Goal: Share content

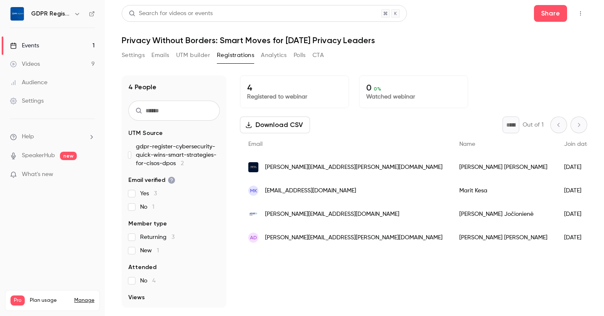
click at [133, 55] on button "Settings" at bounding box center [133, 55] width 23 height 13
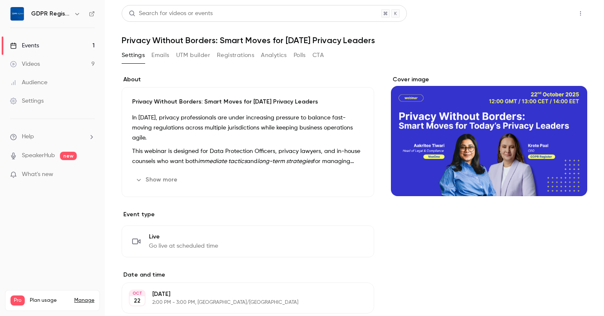
click at [553, 16] on button "Share" at bounding box center [550, 13] width 33 height 17
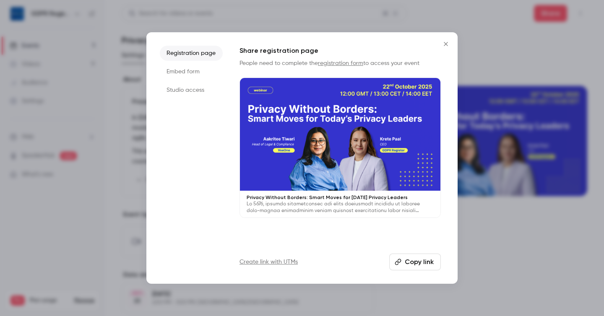
click at [421, 268] on button "Copy link" at bounding box center [415, 262] width 52 height 17
click at [447, 42] on icon "Close" at bounding box center [446, 44] width 10 height 7
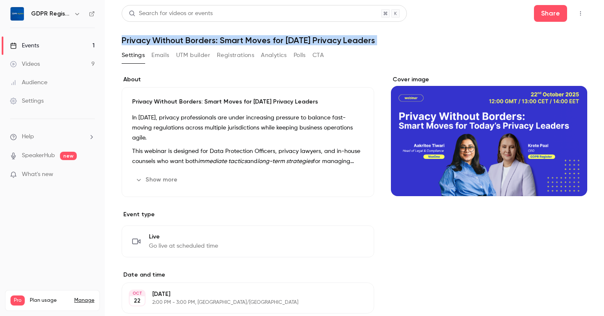
drag, startPoint x: 121, startPoint y: 40, endPoint x: 400, endPoint y: 46, distance: 279.0
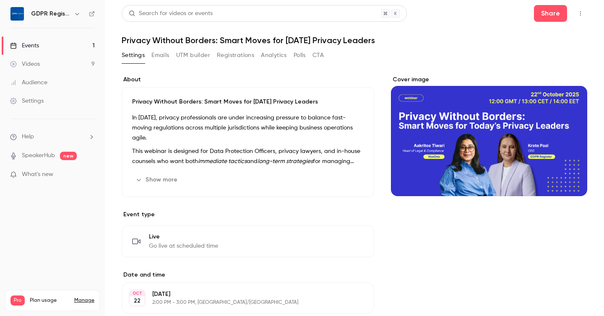
click at [227, 112] on div "Privacy Without Borders: Smart Moves for [DATE] Privacy Leaders In [DATE], priv…" at bounding box center [248, 142] width 252 height 110
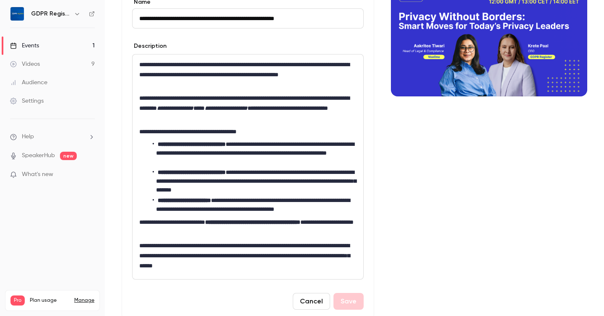
scroll to position [112, 0]
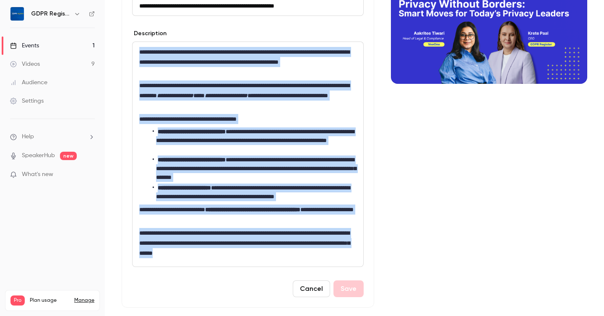
drag, startPoint x: 138, startPoint y: 49, endPoint x: 347, endPoint y: 262, distance: 298.3
click at [347, 262] on div "**********" at bounding box center [248, 154] width 231 height 225
copy div "**********"
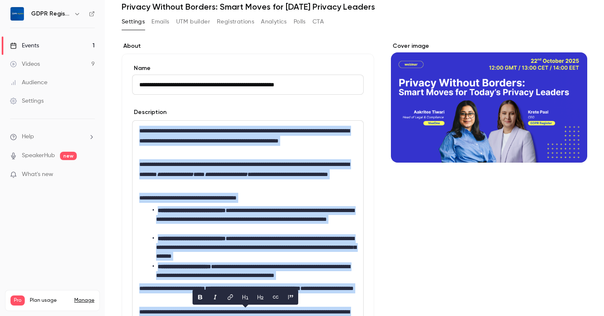
scroll to position [0, 0]
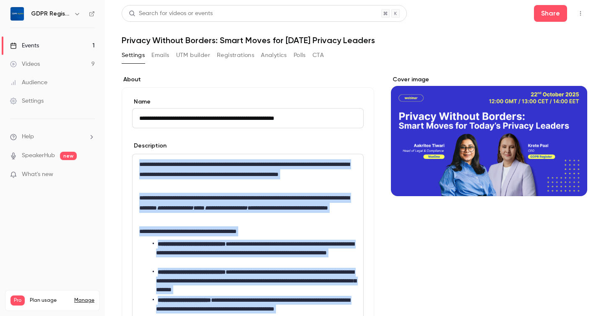
drag, startPoint x: 121, startPoint y: 36, endPoint x: 389, endPoint y: 42, distance: 268.0
click at [389, 42] on h1 "Privacy Without Borders: Smart Moves for [DATE] Privacy Leaders" at bounding box center [355, 40] width 466 height 10
copy h1 "Privacy Without Borders: Smart Moves for [DATE] Privacy Leaders"
click at [556, 13] on button "Share" at bounding box center [550, 13] width 33 height 17
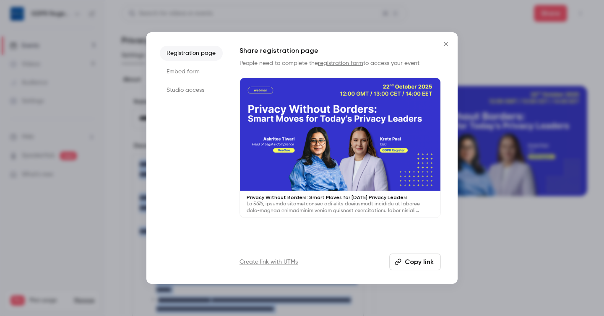
click at [403, 263] on button "Copy link" at bounding box center [415, 262] width 52 height 17
click at [444, 45] on icon "Close" at bounding box center [446, 44] width 10 height 7
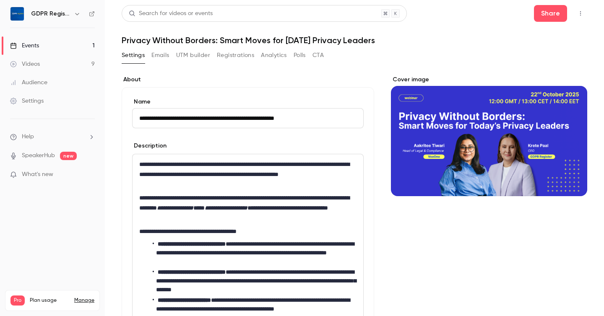
click at [206, 225] on div "**********" at bounding box center [248, 266] width 231 height 225
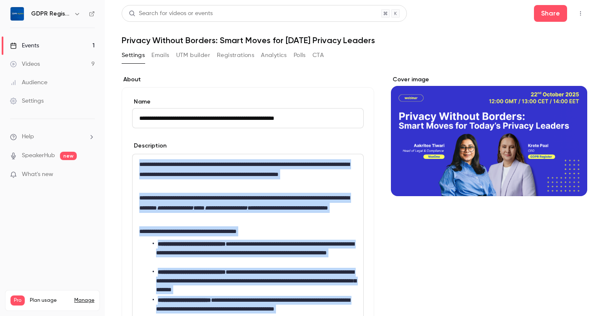
copy div "**********"
click at [556, 13] on button "Share" at bounding box center [550, 13] width 33 height 17
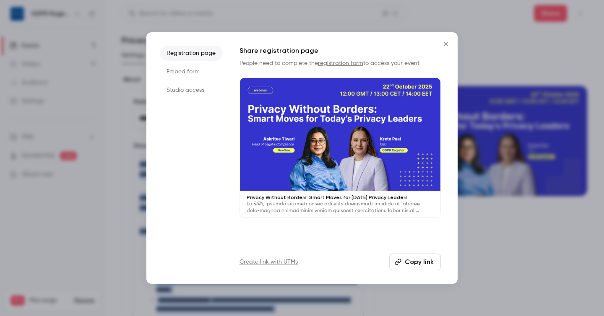
click at [408, 265] on button "Copy link" at bounding box center [415, 262] width 52 height 17
